Goal: Information Seeking & Learning: Learn about a topic

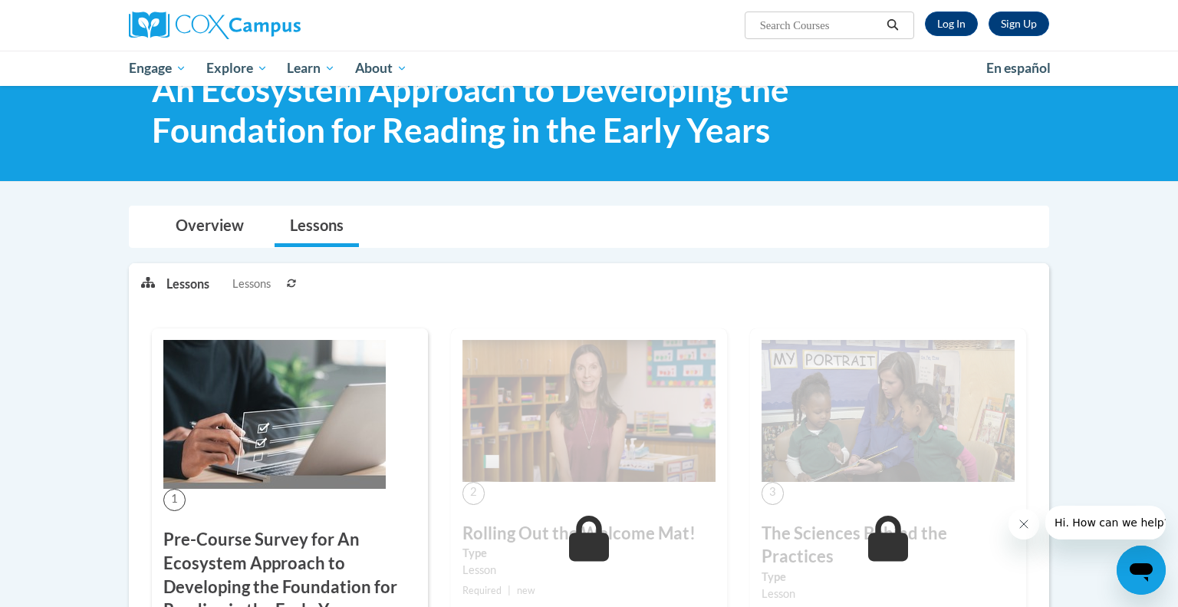
scroll to position [72, 0]
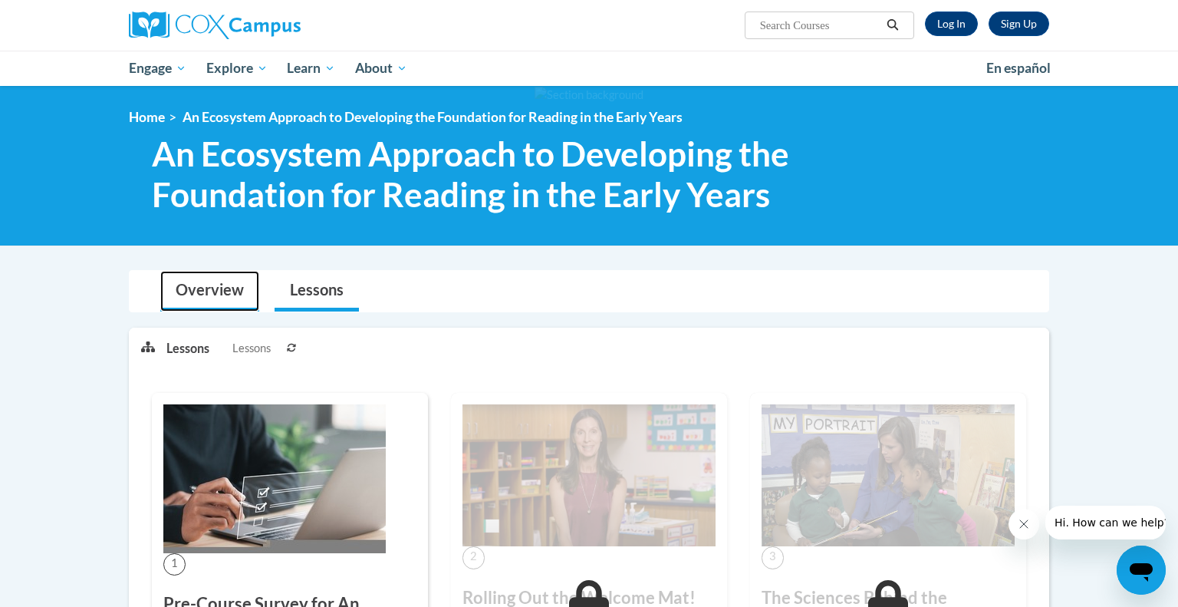
click at [215, 285] on link "Overview" at bounding box center [209, 291] width 99 height 41
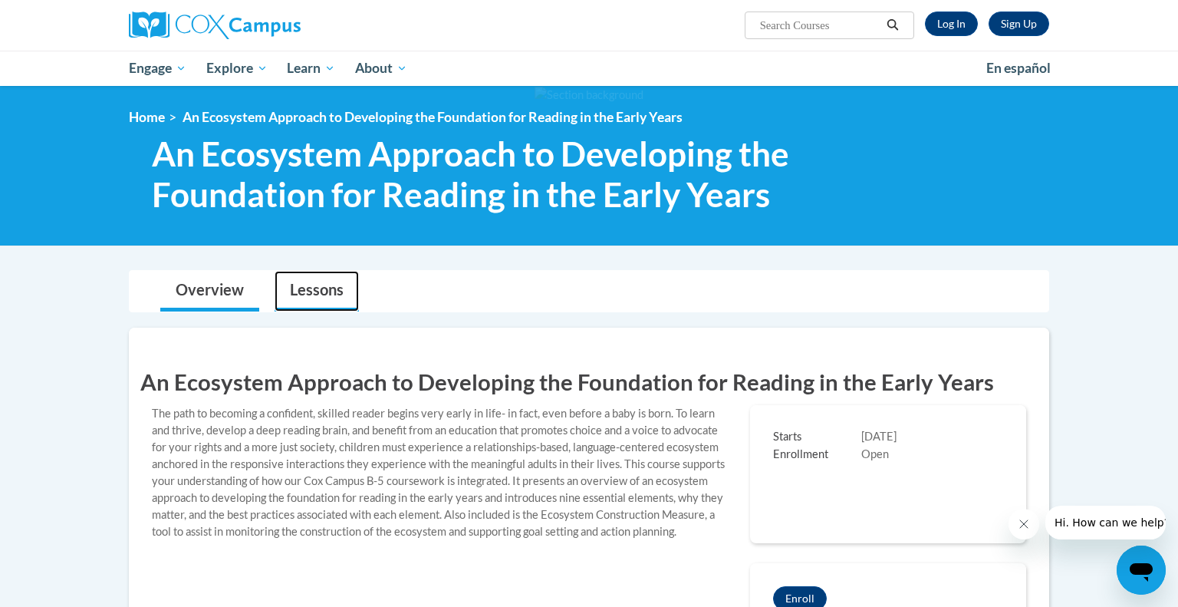
click at [325, 287] on link "Lessons" at bounding box center [317, 291] width 84 height 41
click at [937, 25] on link "Log In" at bounding box center [951, 24] width 53 height 25
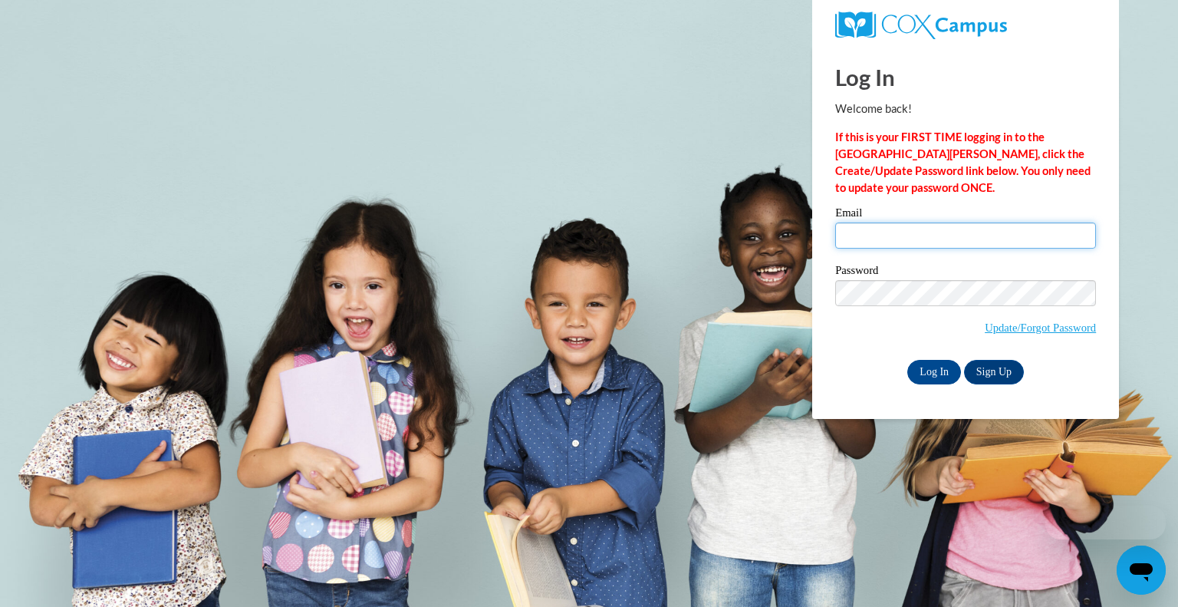
type input "acfecher1@gmail.com"
click at [888, 227] on input "acfecher1@gmail.com" at bounding box center [965, 235] width 261 height 26
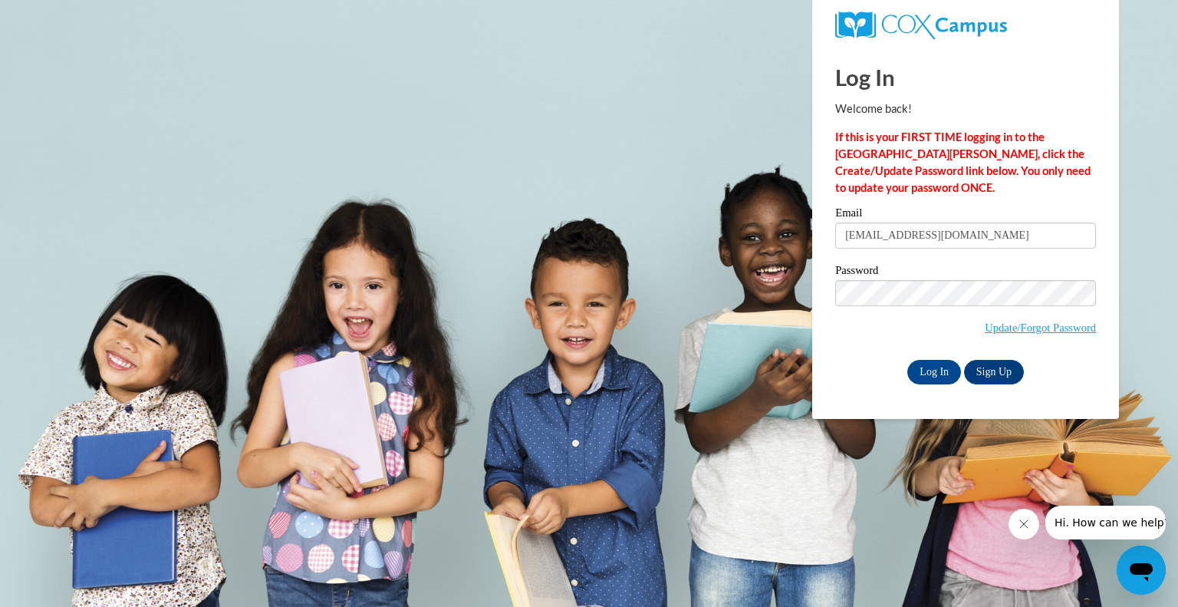
click at [853, 358] on div "Email acfecher1@gmail.com Password Update/Forgot Password Log In Sign Up OR" at bounding box center [965, 295] width 261 height 176
click at [931, 370] on input "Log In" at bounding box center [934, 372] width 54 height 25
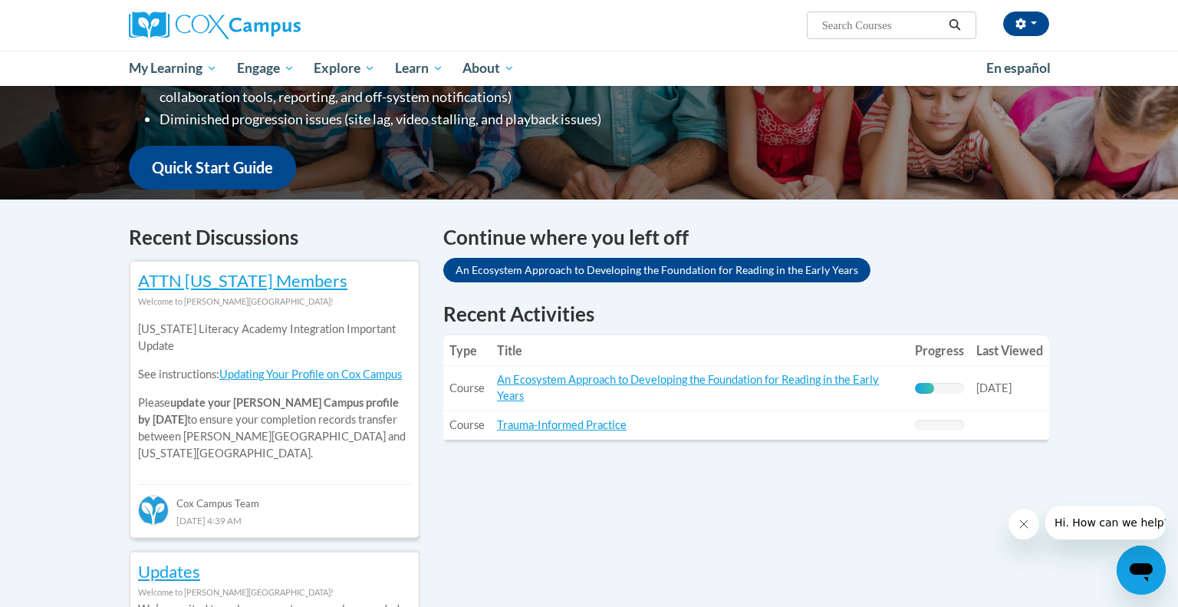
scroll to position [340, 0]
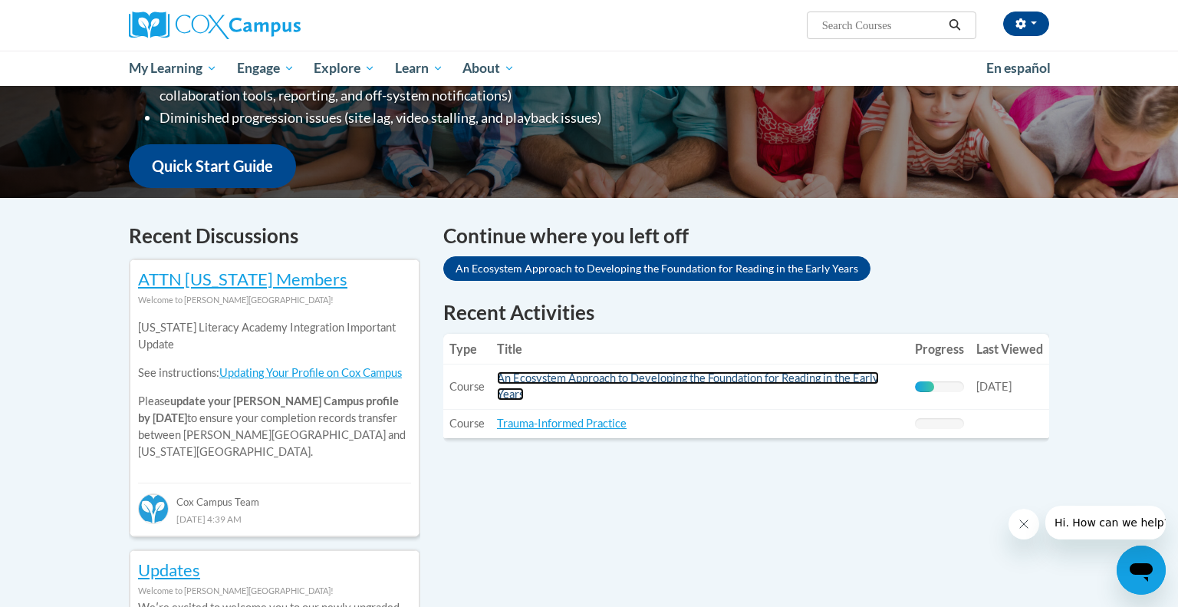
click at [526, 383] on link "An Ecosystem Approach to Developing the Foundation for Reading in the Early Yea…" at bounding box center [688, 385] width 382 height 29
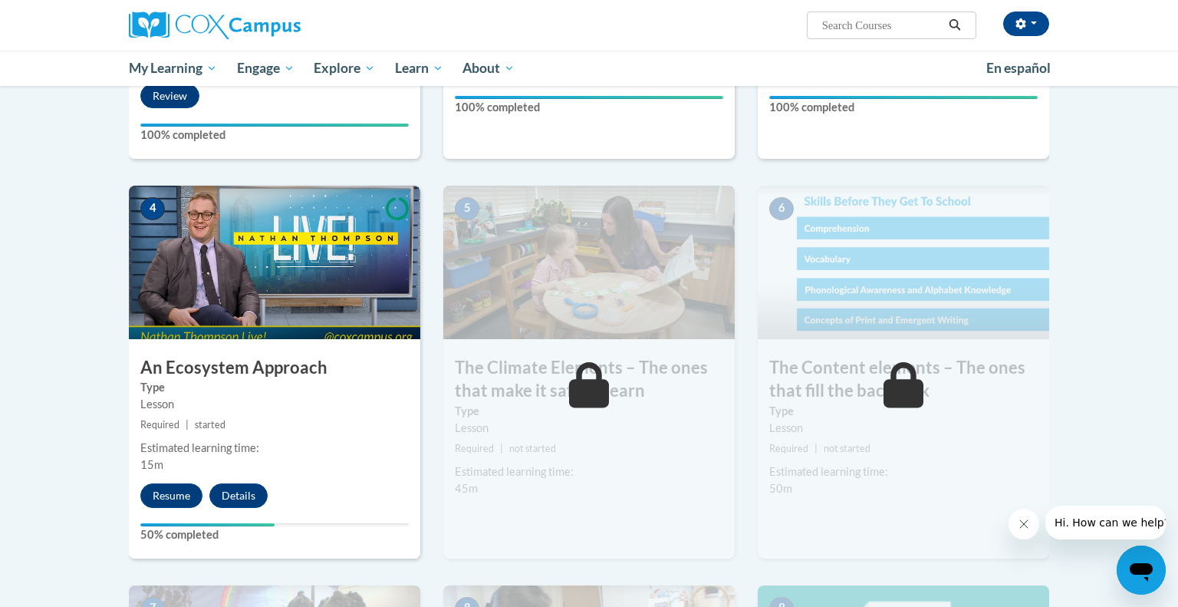
scroll to position [679, 0]
click at [174, 492] on button "Resume" at bounding box center [171, 494] width 62 height 25
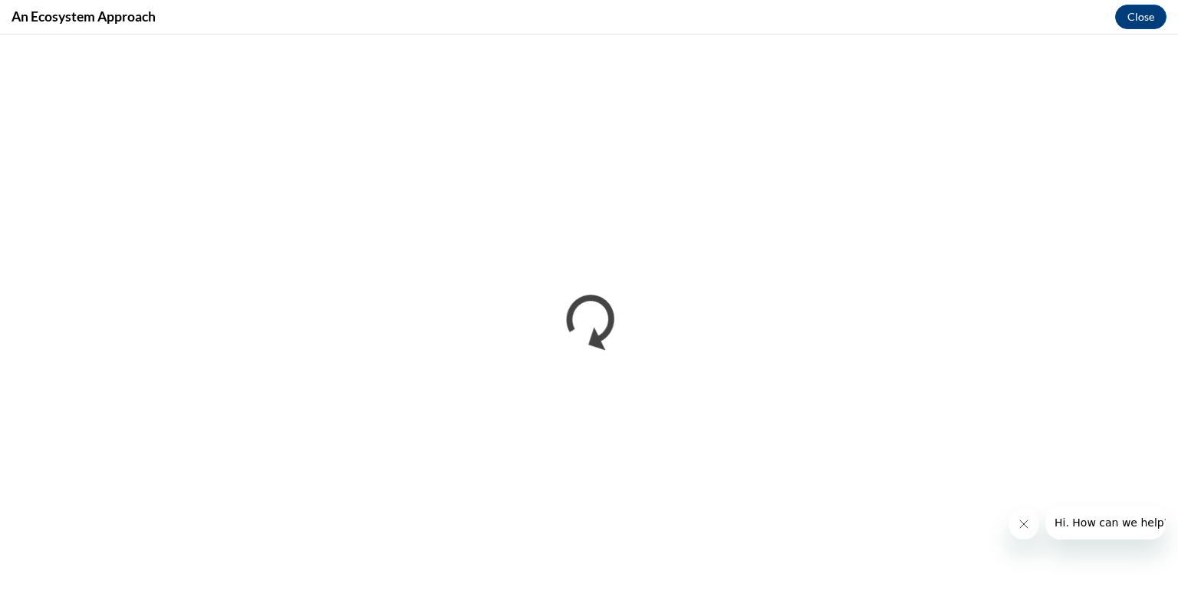
scroll to position [0, 0]
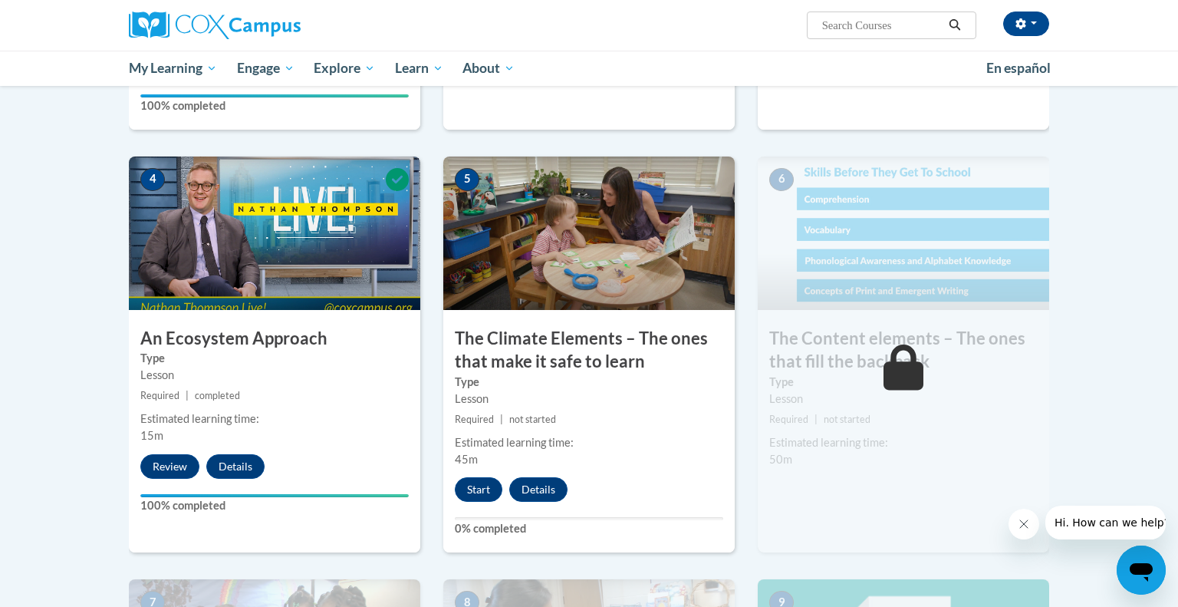
scroll to position [721, 0]
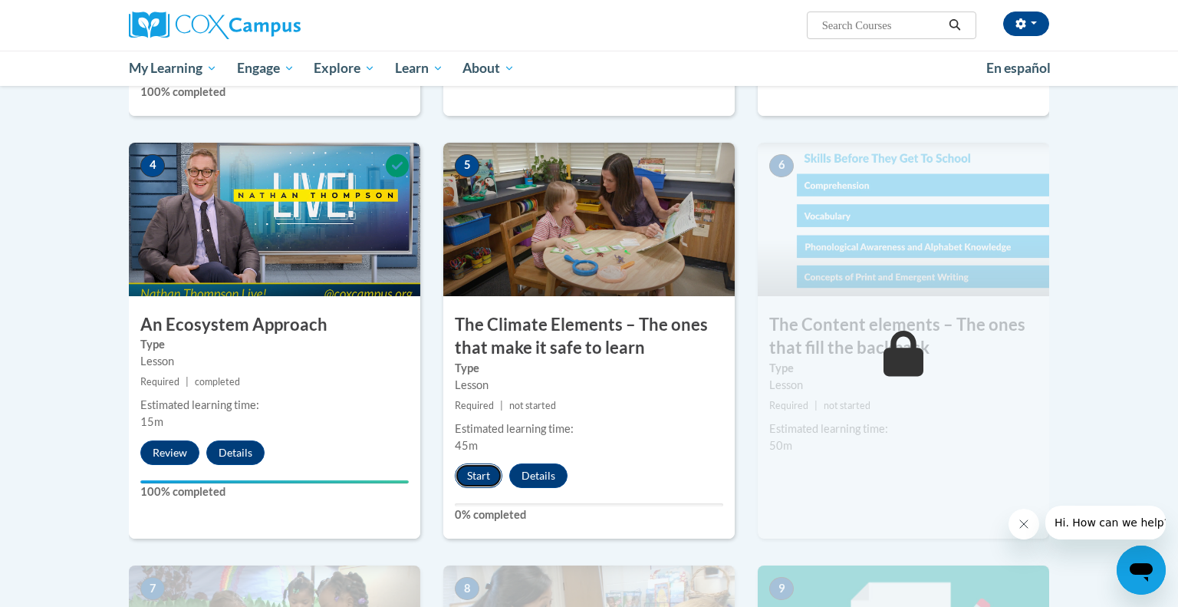
click at [469, 473] on button "Start" at bounding box center [479, 475] width 48 height 25
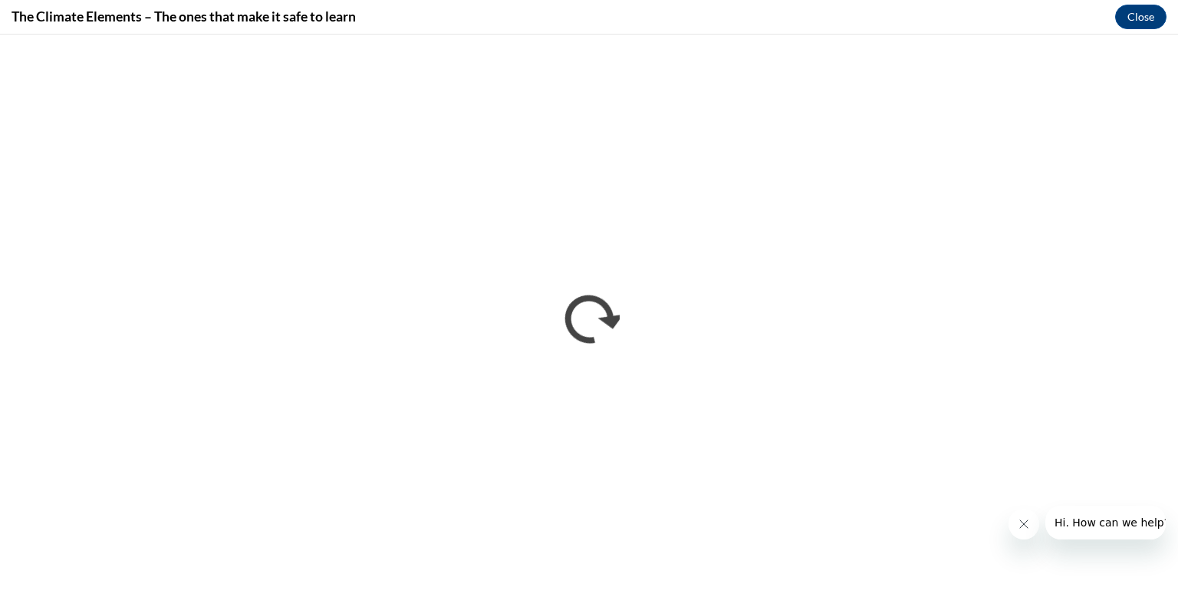
scroll to position [0, 0]
